Goal: Check status: Check status

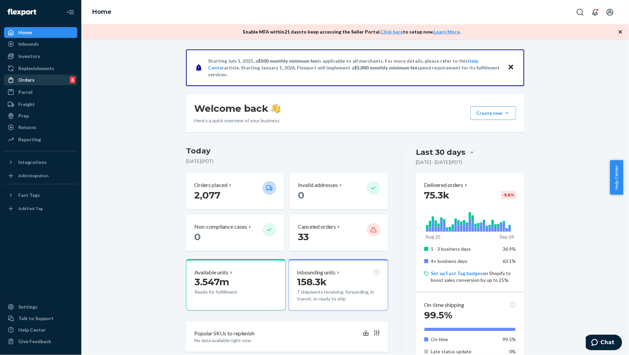
click at [23, 76] on div "Orders 6" at bounding box center [41, 79] width 72 height 9
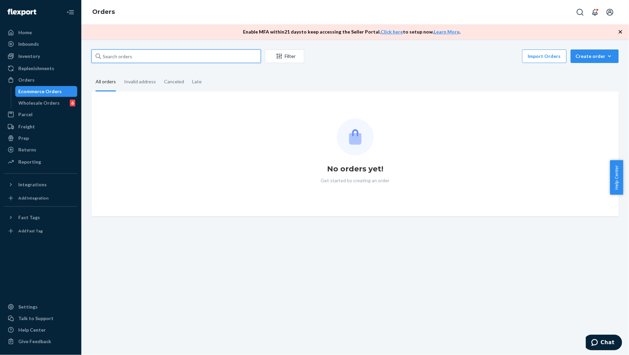
click at [154, 58] on input "text" at bounding box center [177, 57] width 170 height 14
paste input "MU02415547854"
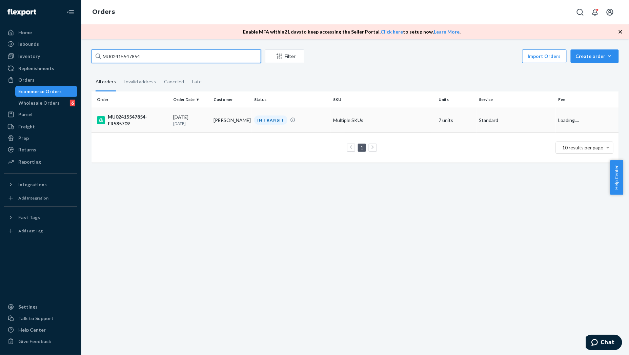
type input "MU02415547854"
click at [172, 121] on td "[DATE] [DATE]" at bounding box center [191, 120] width 40 height 25
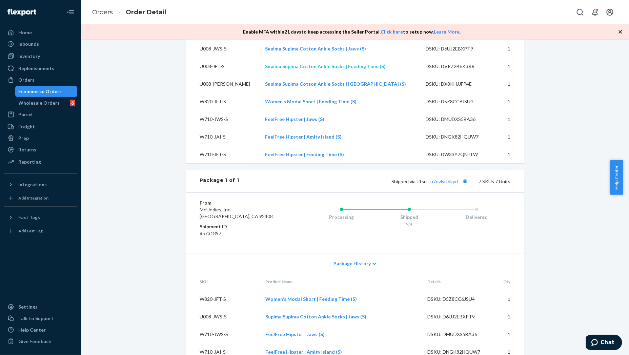
scroll to position [337, 0]
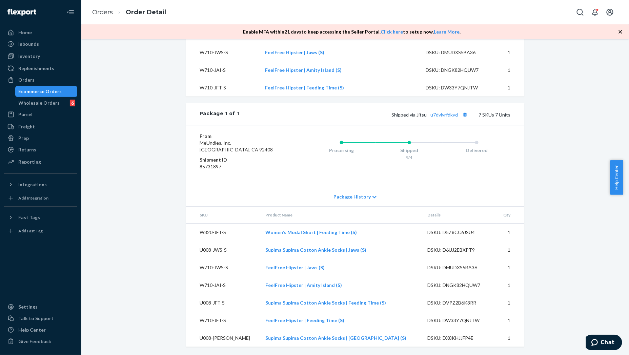
click at [350, 196] on span "Package History" at bounding box center [352, 197] width 37 height 7
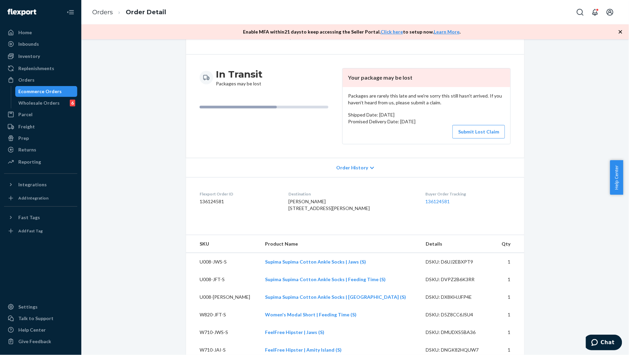
scroll to position [0, 0]
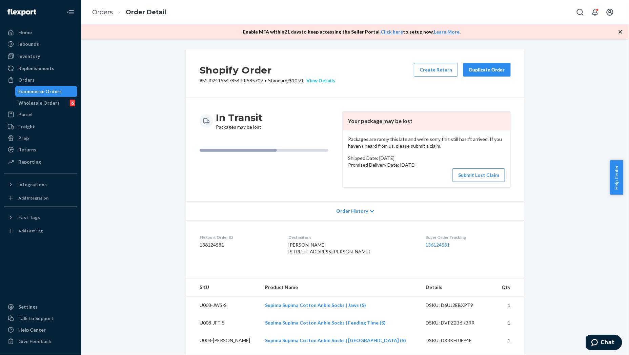
click at [316, 81] on div "View Details" at bounding box center [320, 80] width 32 height 7
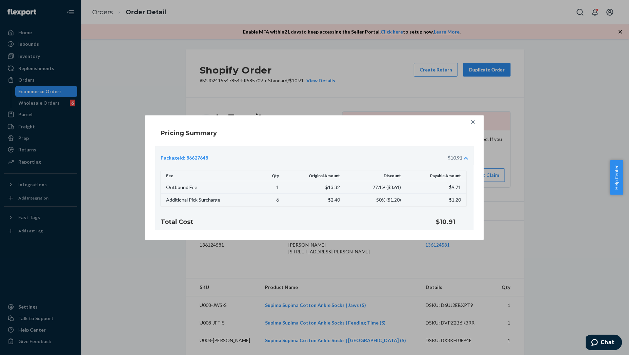
click at [474, 121] on icon at bounding box center [473, 122] width 7 height 7
